Goal: Task Accomplishment & Management: Manage account settings

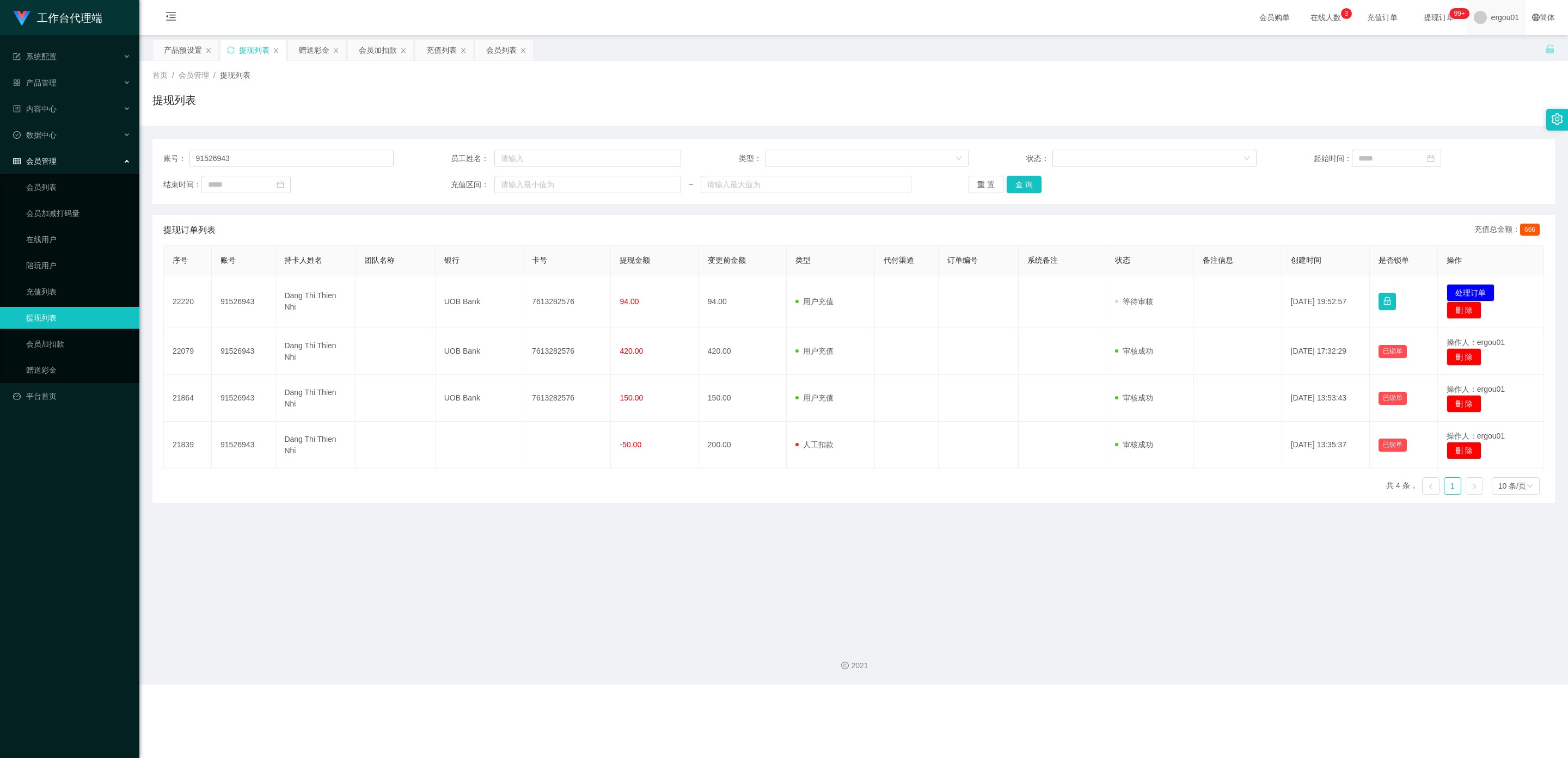
drag, startPoint x: 1435, startPoint y: 17, endPoint x: 1489, endPoint y: 15, distance: 54.0
click at [669, 15] on span "ergou01" at bounding box center [1505, 17] width 28 height 35
click at [669, 41] on li "退出登录" at bounding box center [1496, 48] width 82 height 17
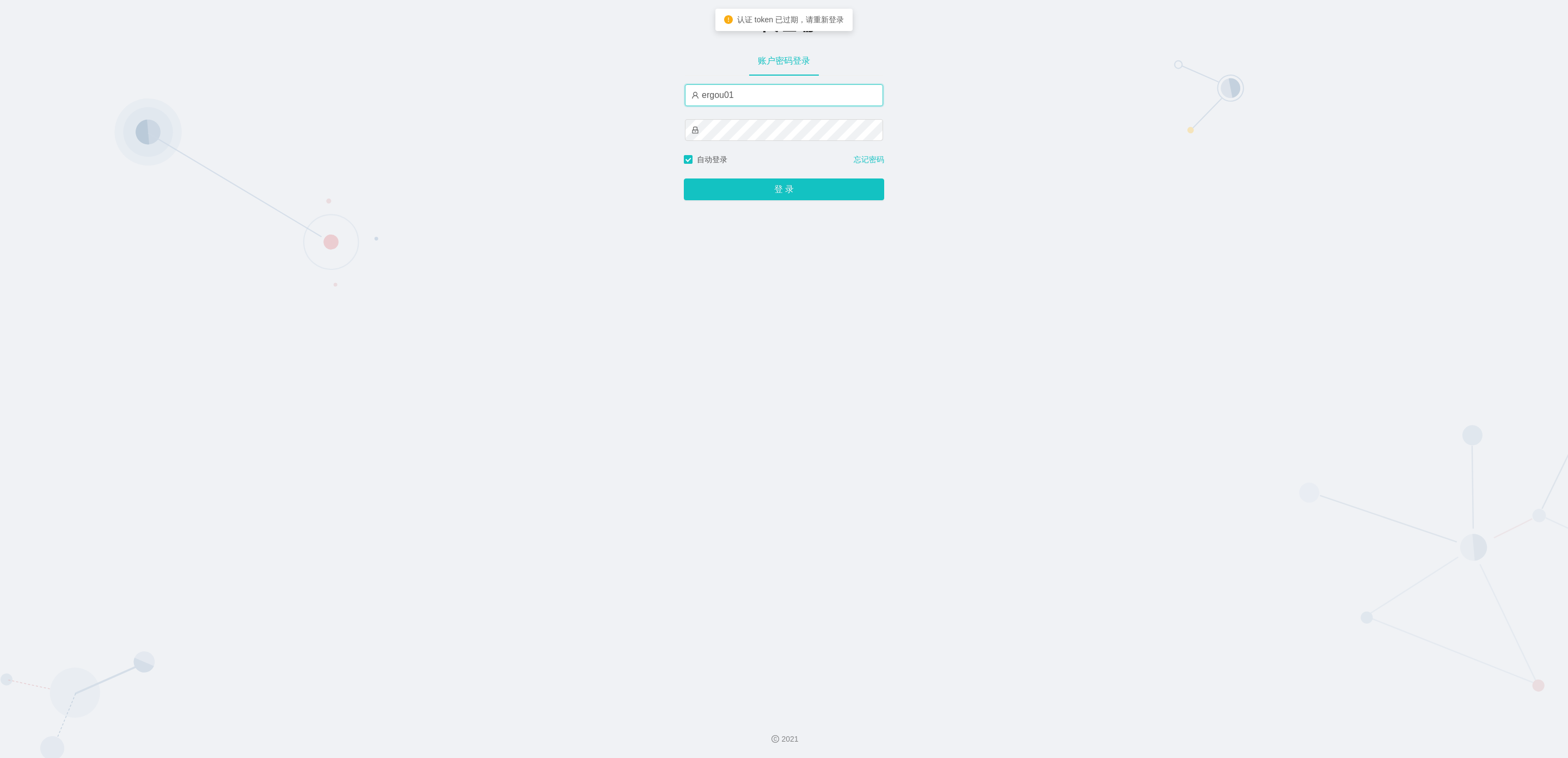
click at [669, 103] on input "ergou01" at bounding box center [783, 95] width 198 height 22
drag, startPoint x: 745, startPoint y: 98, endPoint x: 476, endPoint y: 100, distance: 269.0
click at [476, 97] on div "-代理端 账户密码登录 ergou01 自动登录 忘记密码 登 录" at bounding box center [784, 354] width 1568 height 707
type input "duoduo666"
click at [669, 193] on button "登 录" at bounding box center [784, 189] width 201 height 22
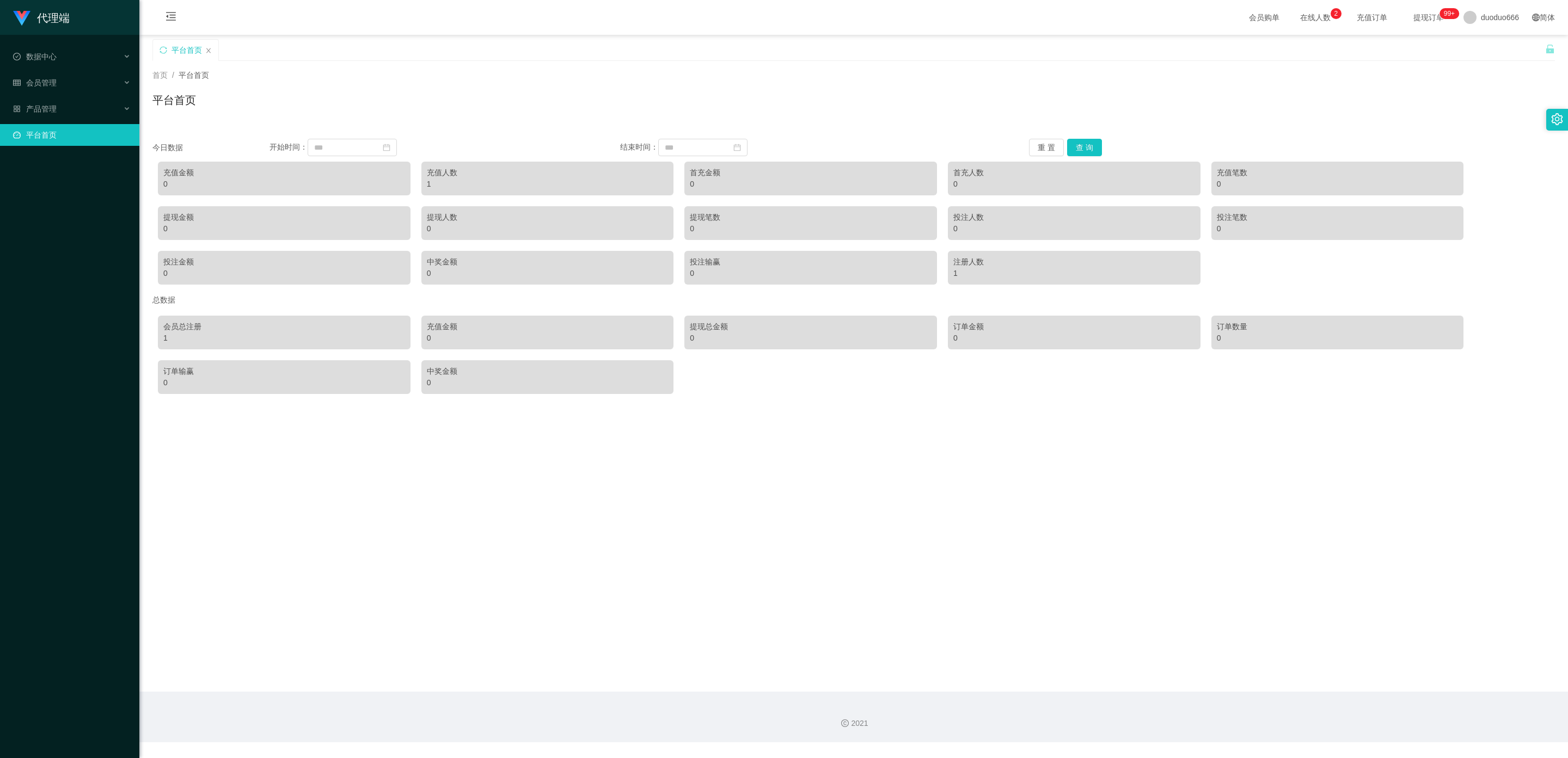
click at [669, 415] on main "关闭左侧 关闭右侧 关闭其它 刷新页面 平台首页 首页 / 平台首页 / 平台首页 今日数据 开始时间： 结束时间： 重 置 查 询 充值金额 0 充值人数 …" at bounding box center [854, 363] width 1429 height 657
click at [71, 103] on div "产品管理" at bounding box center [70, 108] width 139 height 22
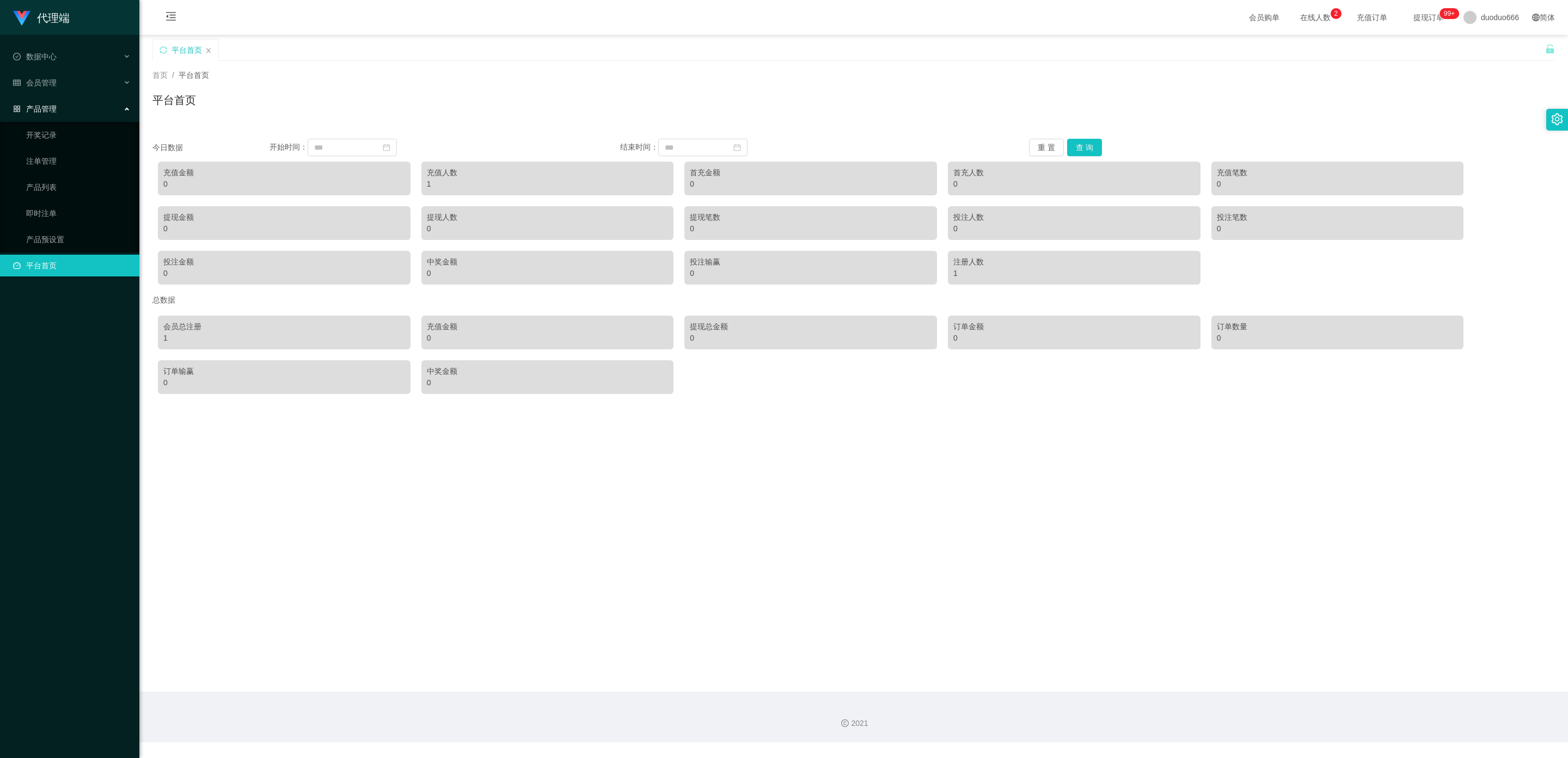
click at [67, 99] on div "产品管理" at bounding box center [70, 108] width 139 height 22
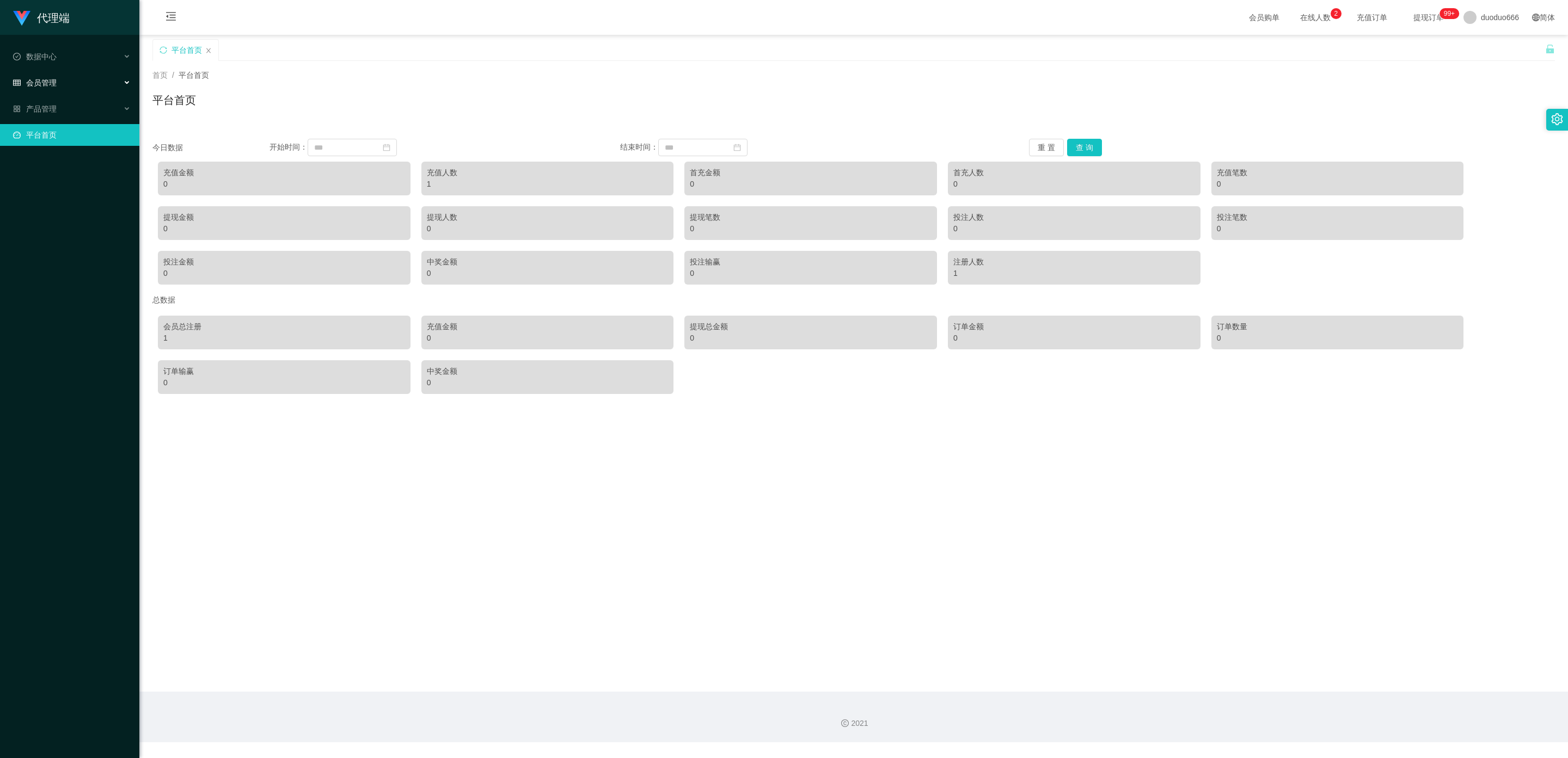
click at [67, 76] on div "会员管理" at bounding box center [70, 82] width 139 height 22
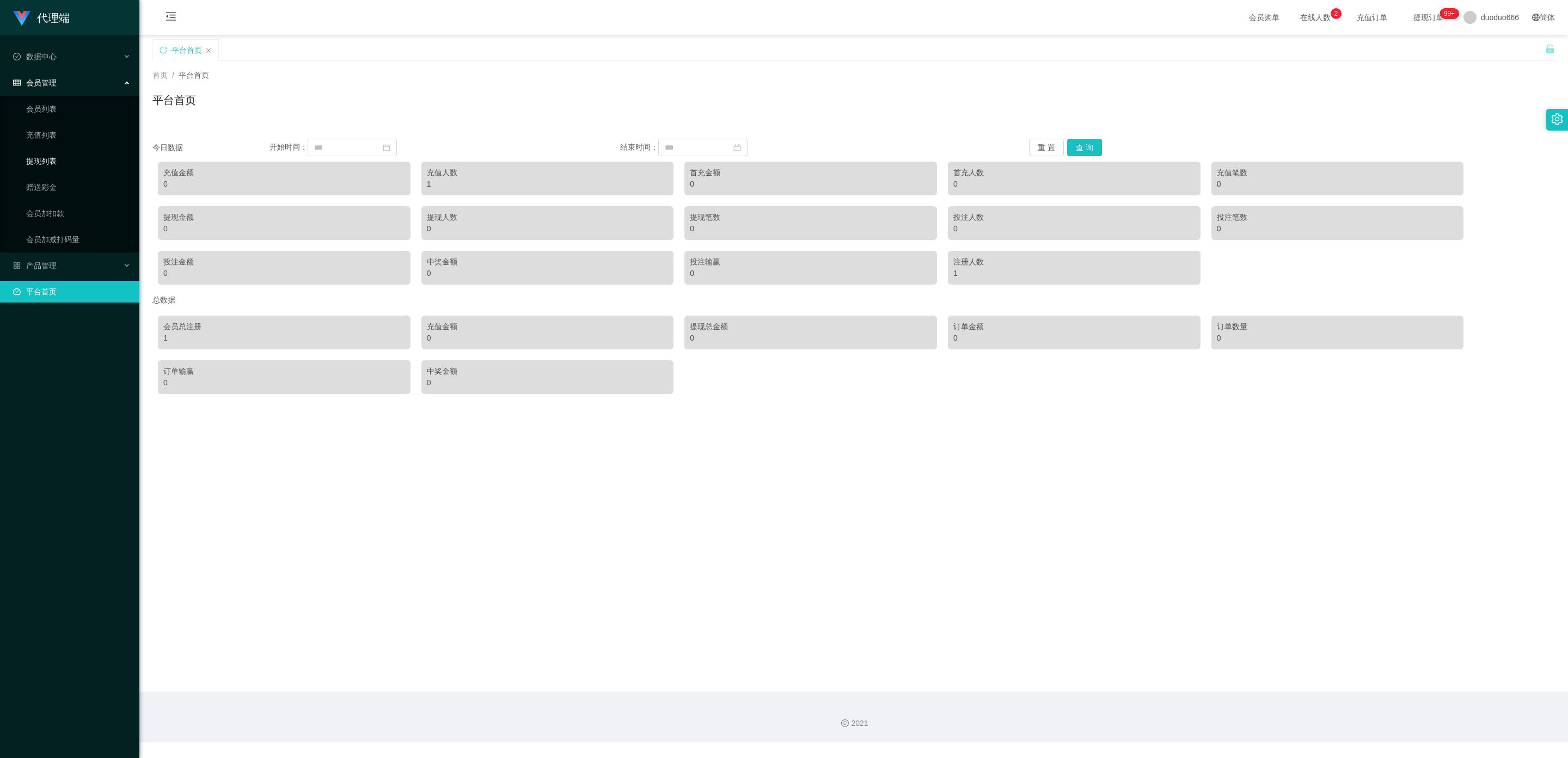
click at [41, 153] on link "提现列表" at bounding box center [78, 160] width 105 height 22
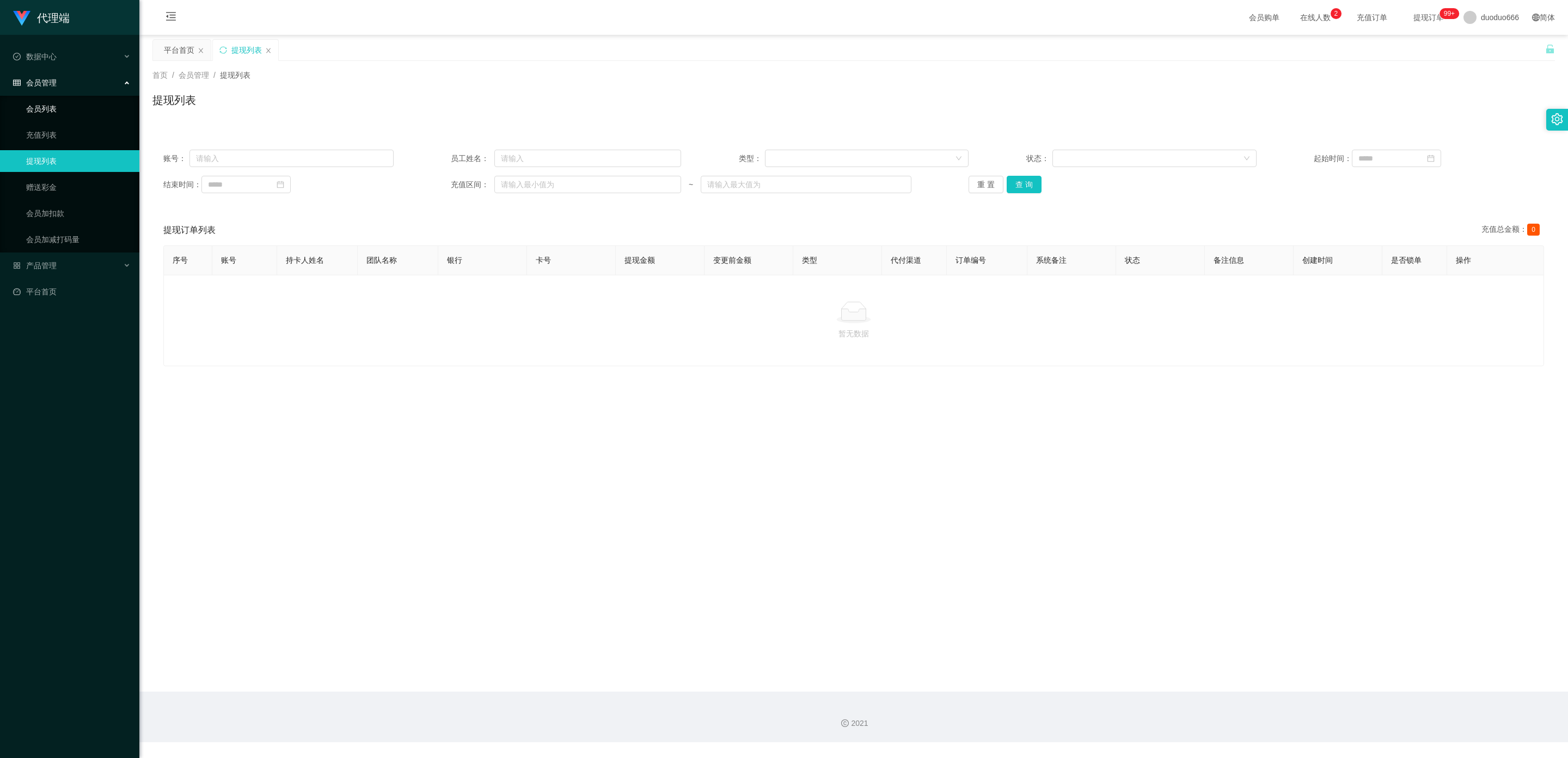
click at [51, 112] on link "会员列表" at bounding box center [78, 108] width 105 height 22
